Goal: Transaction & Acquisition: Purchase product/service

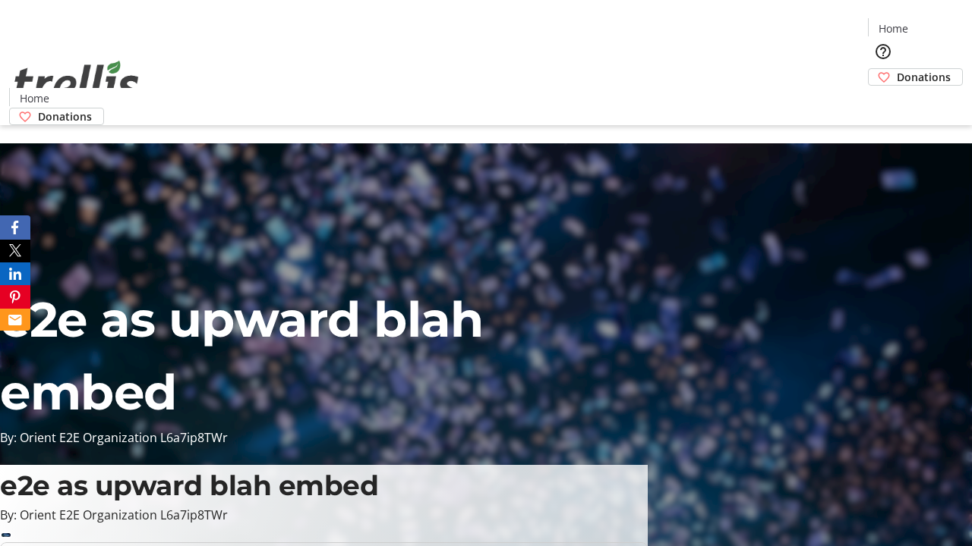
click at [896, 69] on span "Donations" at bounding box center [923, 77] width 54 height 16
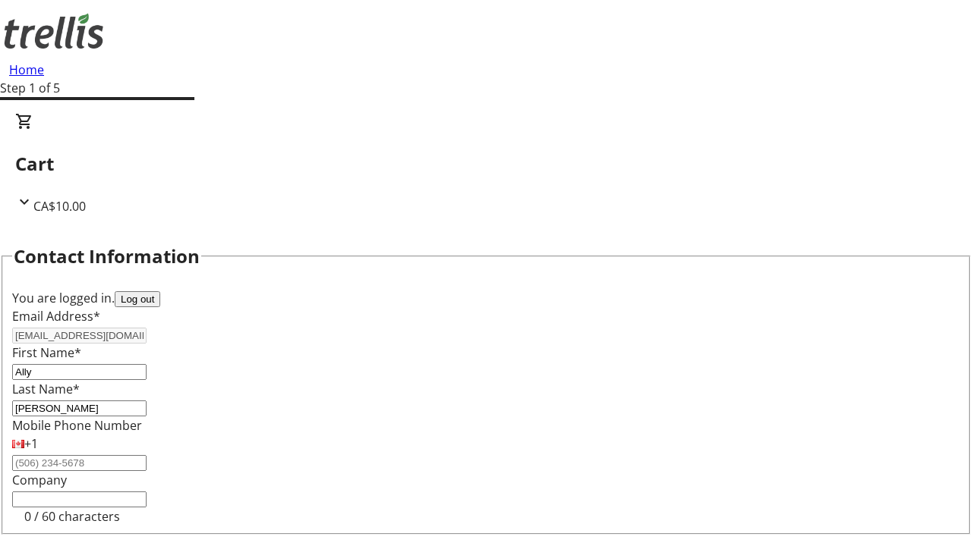
scroll to position [203, 0]
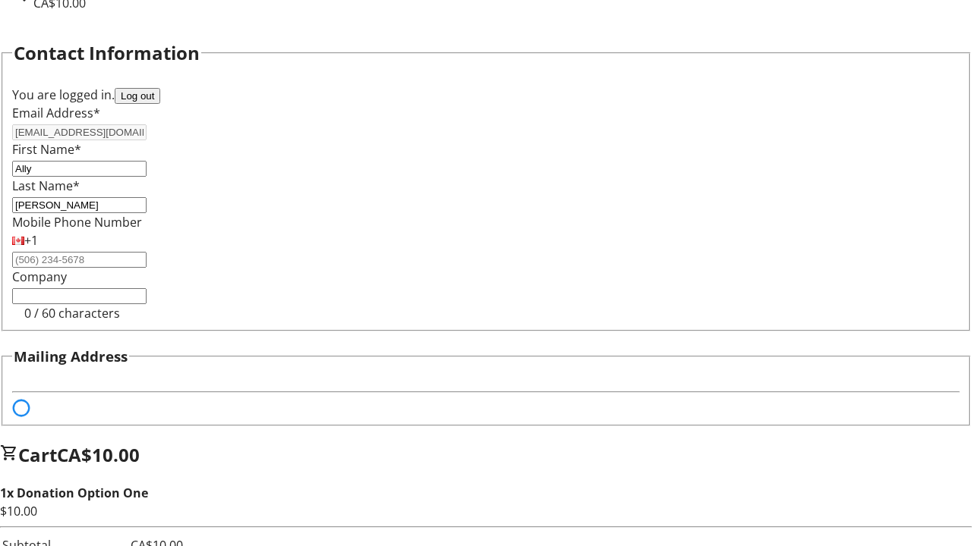
select select "BC"
select select "CA"
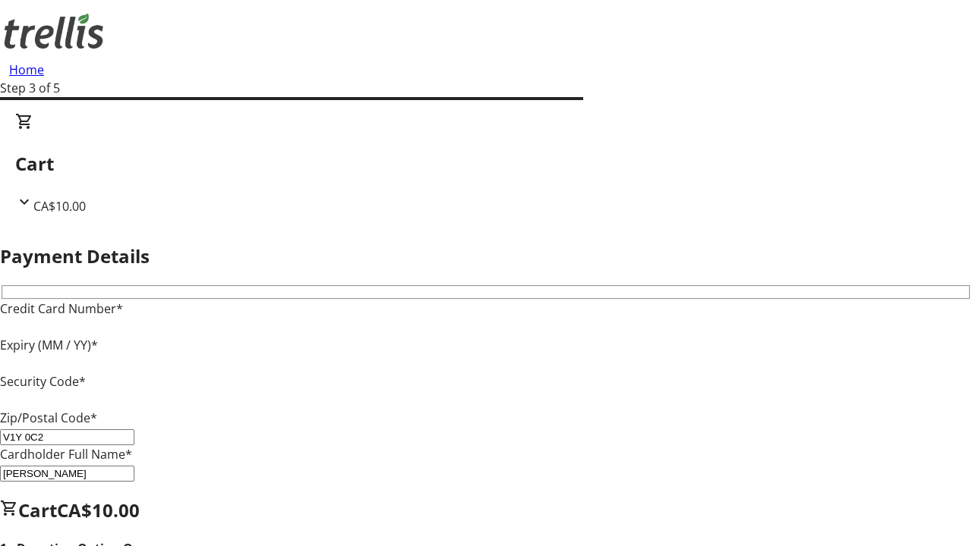
type input "V1Y 0C2"
